Goal: Task Accomplishment & Management: Manage account settings

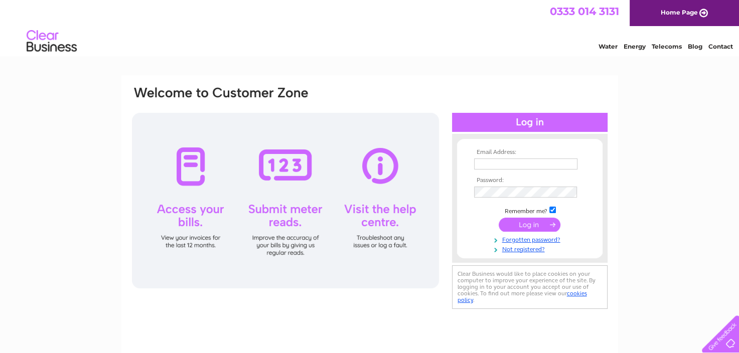
click at [510, 156] on td at bounding box center [529, 164] width 116 height 16
click at [511, 160] on input "text" at bounding box center [526, 164] width 104 height 12
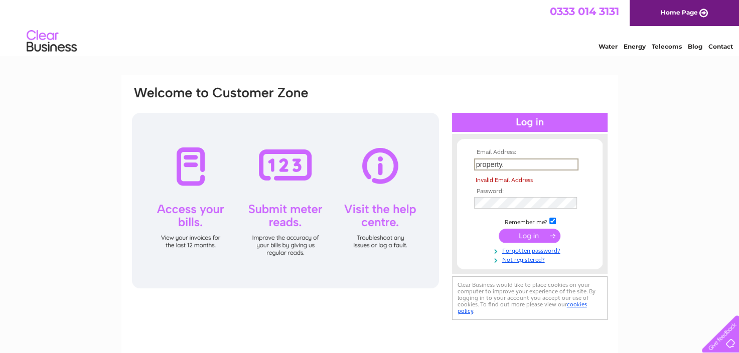
drag, startPoint x: 537, startPoint y: 160, endPoint x: 417, endPoint y: 168, distance: 120.1
click at [418, 167] on div "Email Address: property. Invalid Email Address Password:" at bounding box center [369, 203] width 477 height 237
paste input "[EMAIL_ADDRESS][DOMAIN_NAME]"
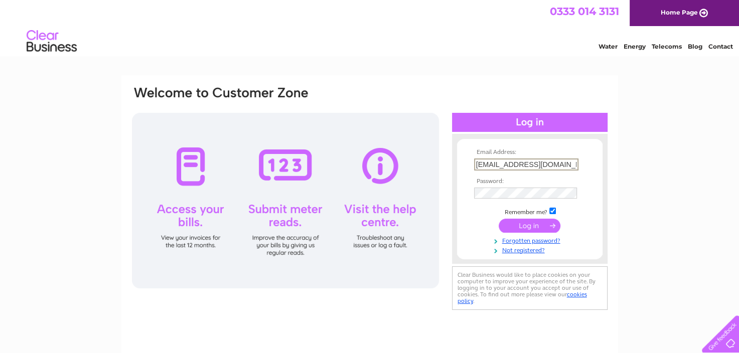
scroll to position [0, 5]
type input "[EMAIL_ADDRESS][DOMAIN_NAME]"
click at [636, 277] on div "Email Address: [EMAIL_ADDRESS][DOMAIN_NAME] Password:" at bounding box center [369, 301] width 739 height 452
click at [549, 225] on input "submit" at bounding box center [529, 225] width 62 height 14
